Goal: Navigation & Orientation: Find specific page/section

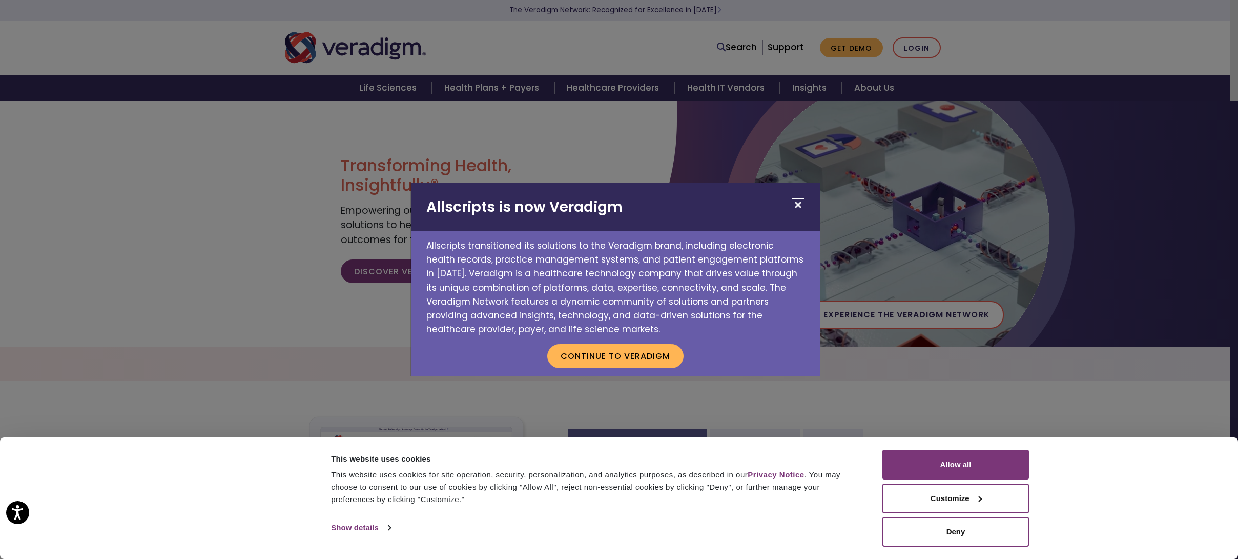
click at [799, 203] on button "Close" at bounding box center [798, 204] width 13 height 13
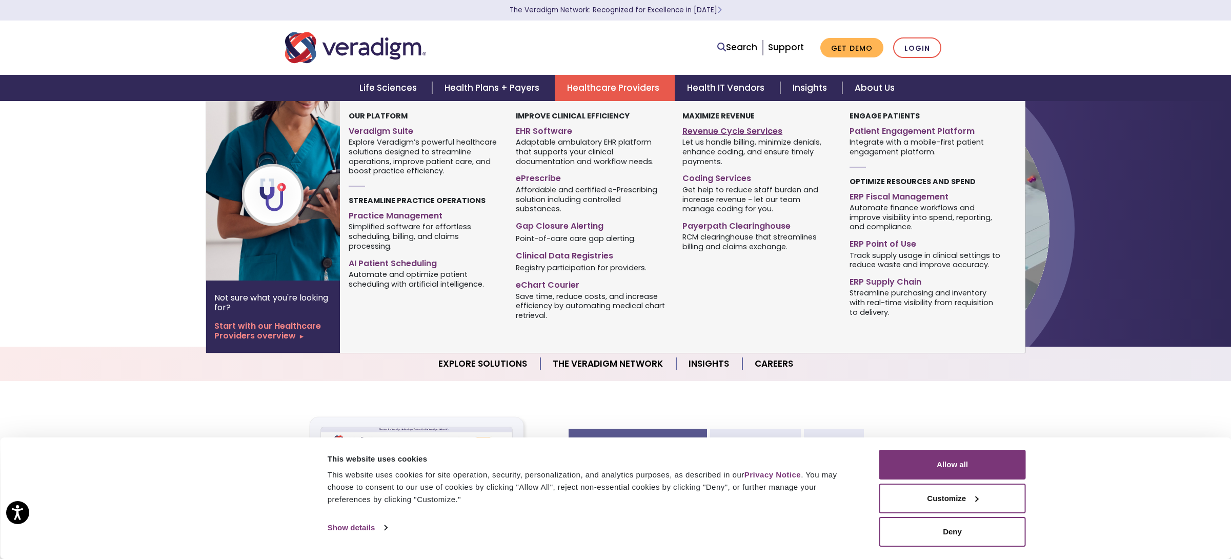
click at [710, 135] on link "Revenue Cycle Services" at bounding box center [757, 129] width 151 height 15
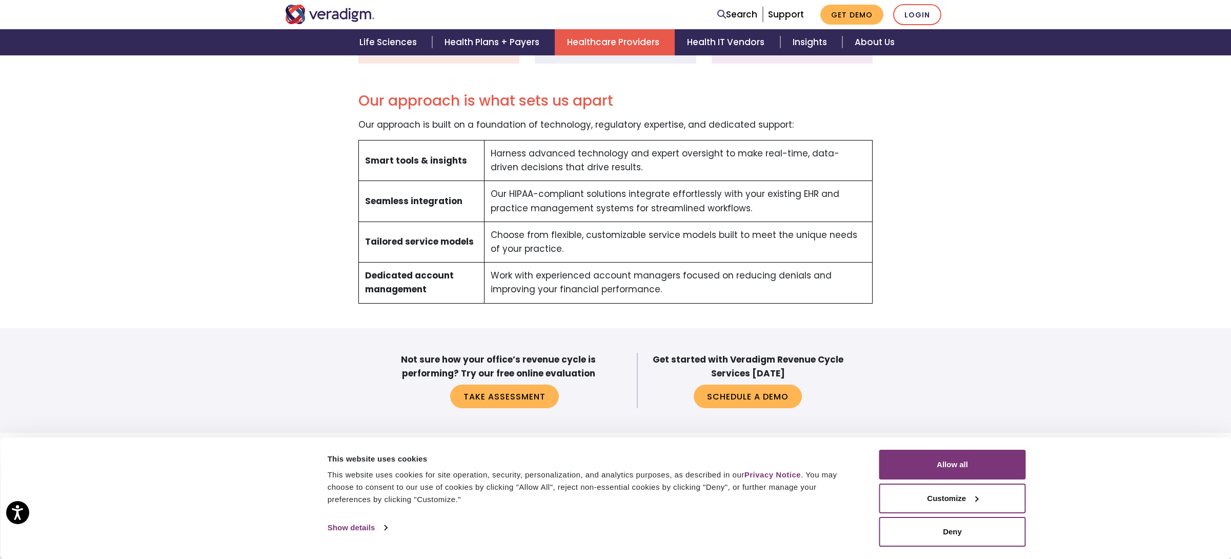
scroll to position [666, 0]
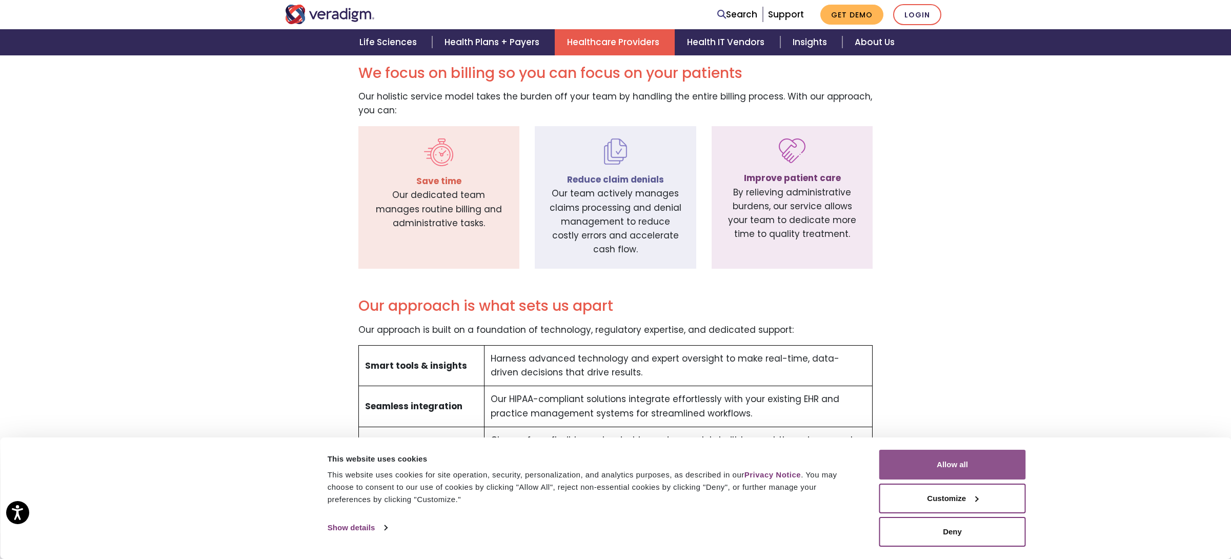
click at [932, 460] on button "Allow all" at bounding box center [952, 465] width 147 height 30
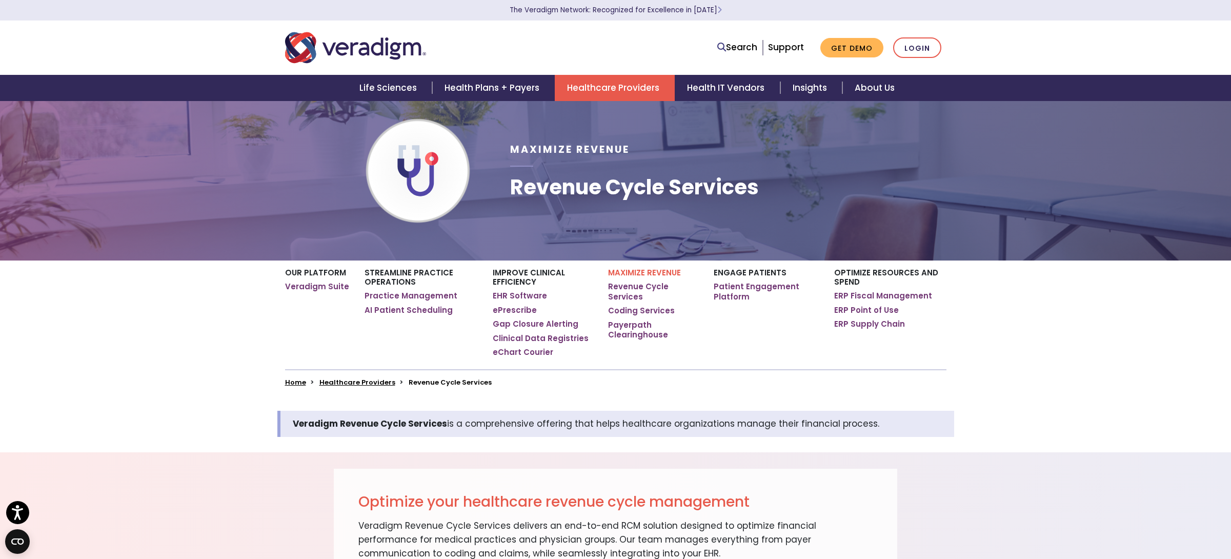
scroll to position [0, 0]
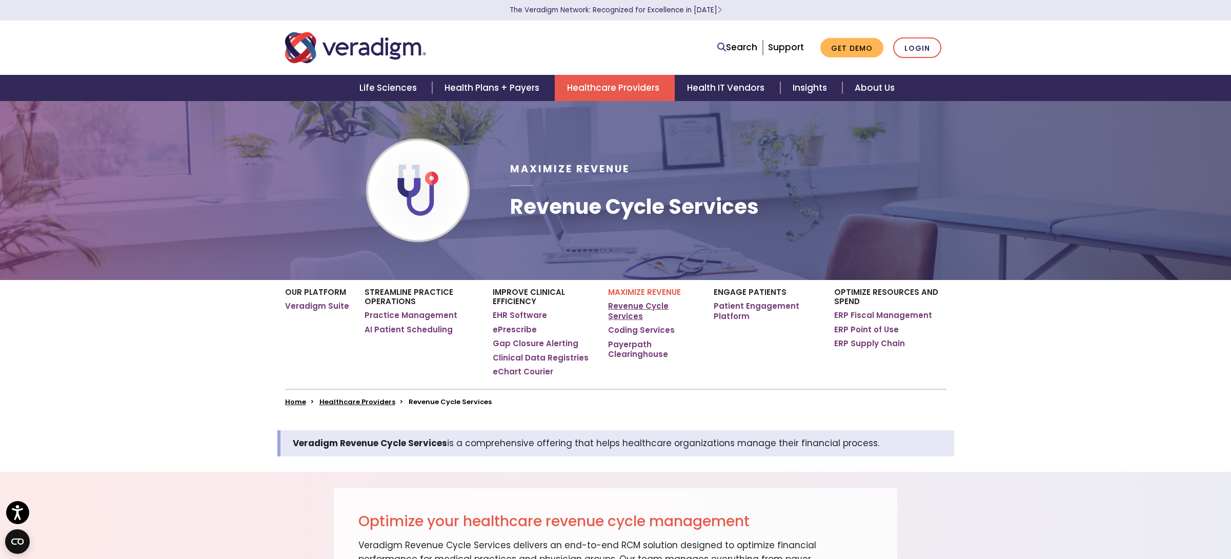
click at [638, 306] on link "Revenue Cycle Services" at bounding box center [653, 311] width 90 height 20
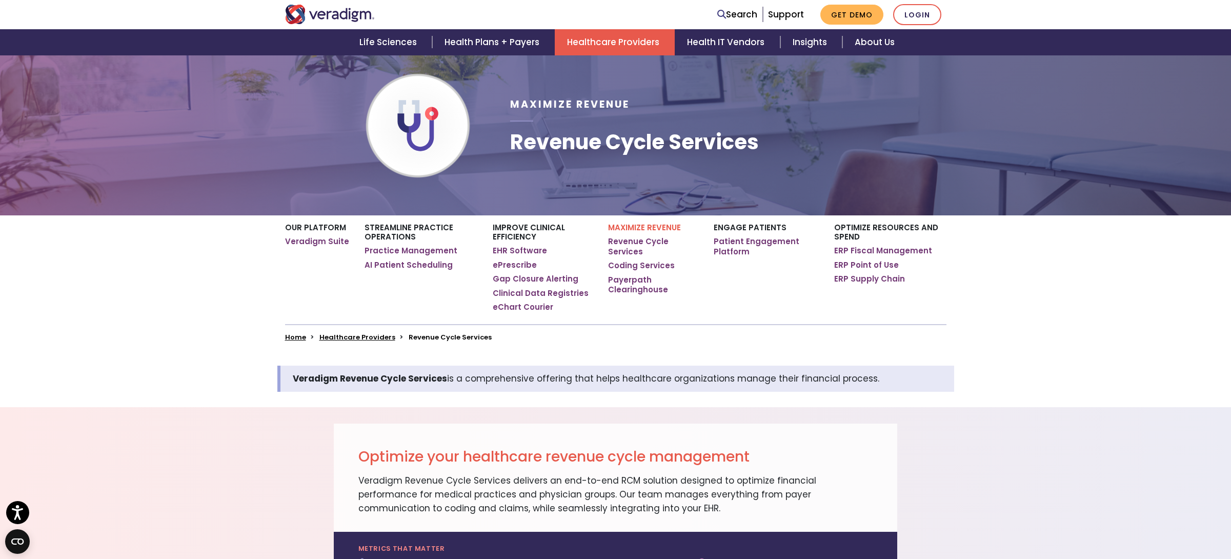
scroll to position [51, 0]
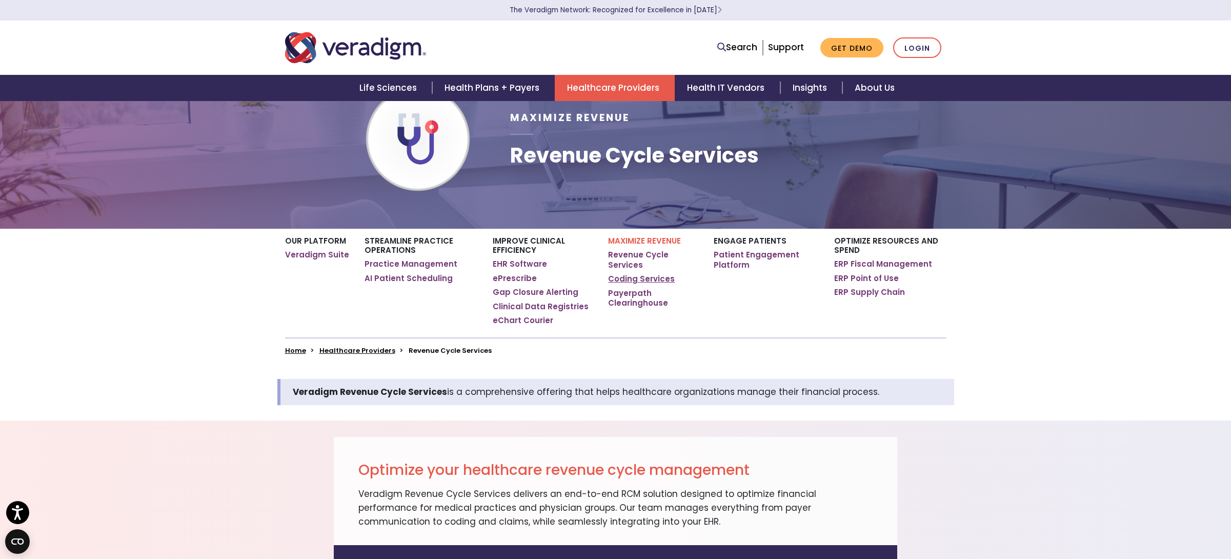
click at [644, 280] on link "Coding Services" at bounding box center [641, 279] width 67 height 10
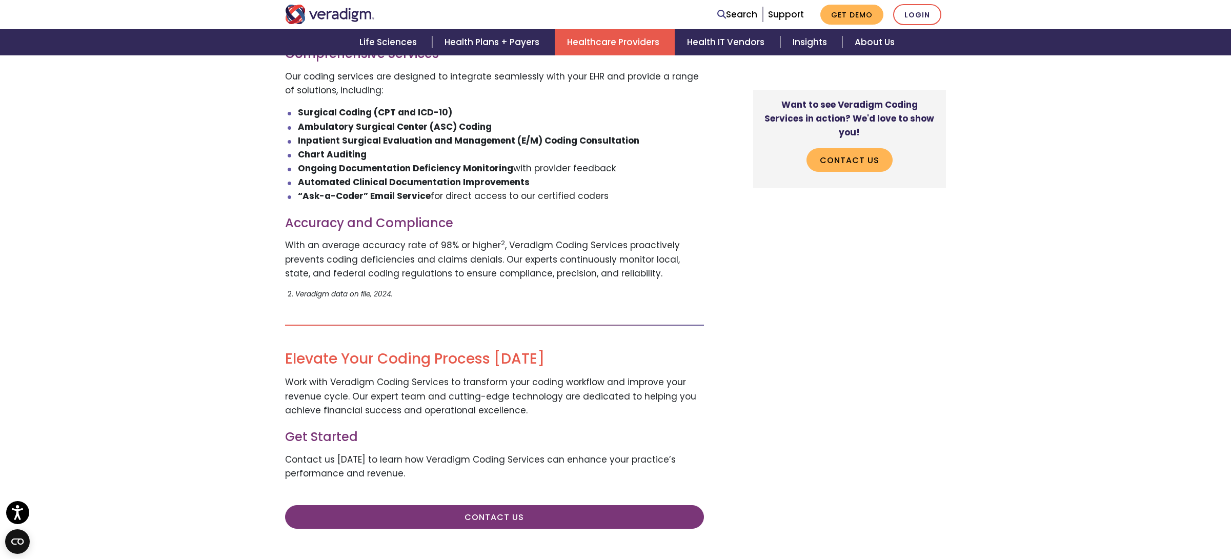
scroll to position [871, 0]
